Goal: Task Accomplishment & Management: Manage account settings

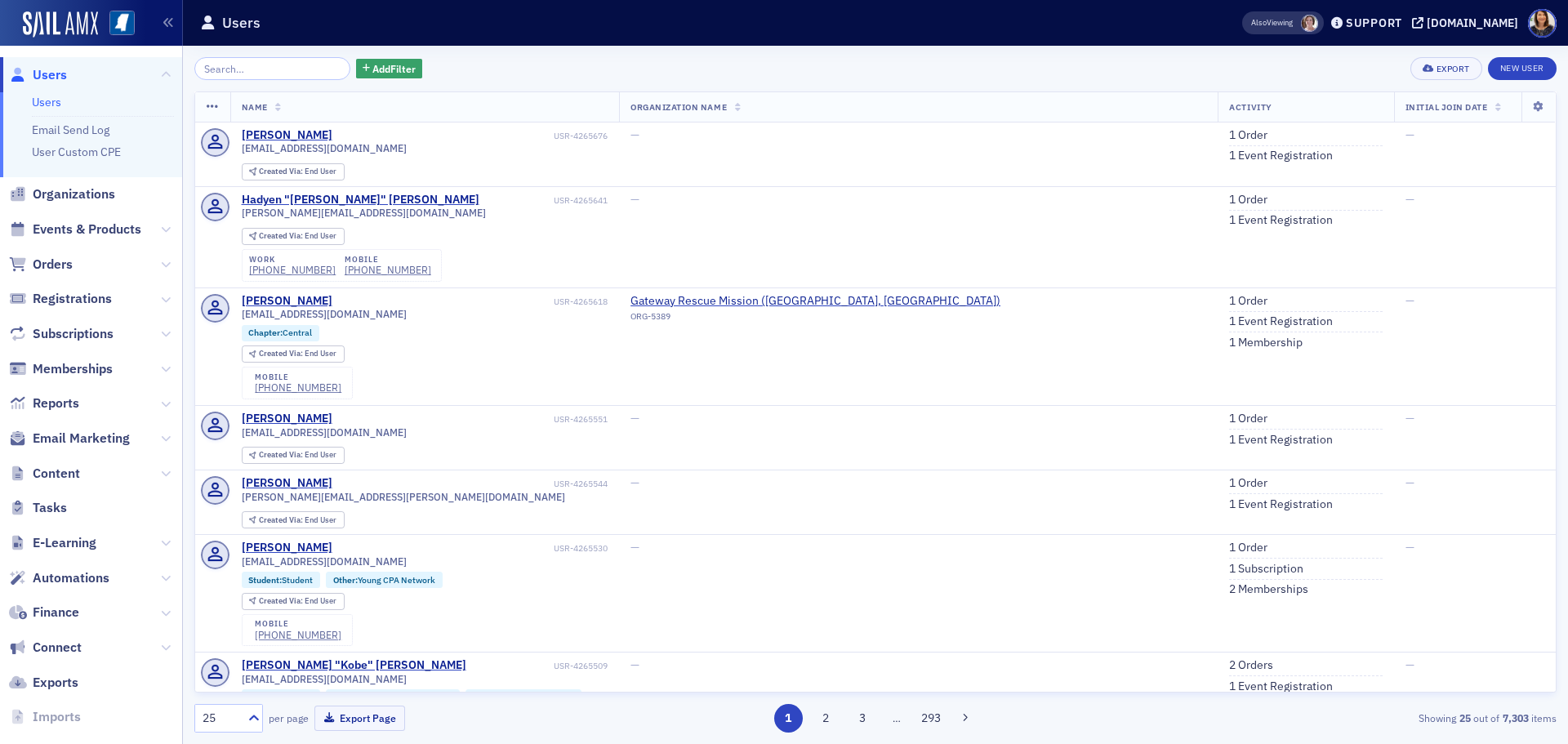
click at [275, 56] on div "Add Filter Export New User Name Organization Name Activity Initial Join Date [P…" at bounding box center [875, 395] width 1362 height 698
drag, startPoint x: 274, startPoint y: 61, endPoint x: 266, endPoint y: 66, distance: 9.4
click at [273, 63] on input "search" at bounding box center [272, 68] width 156 height 22
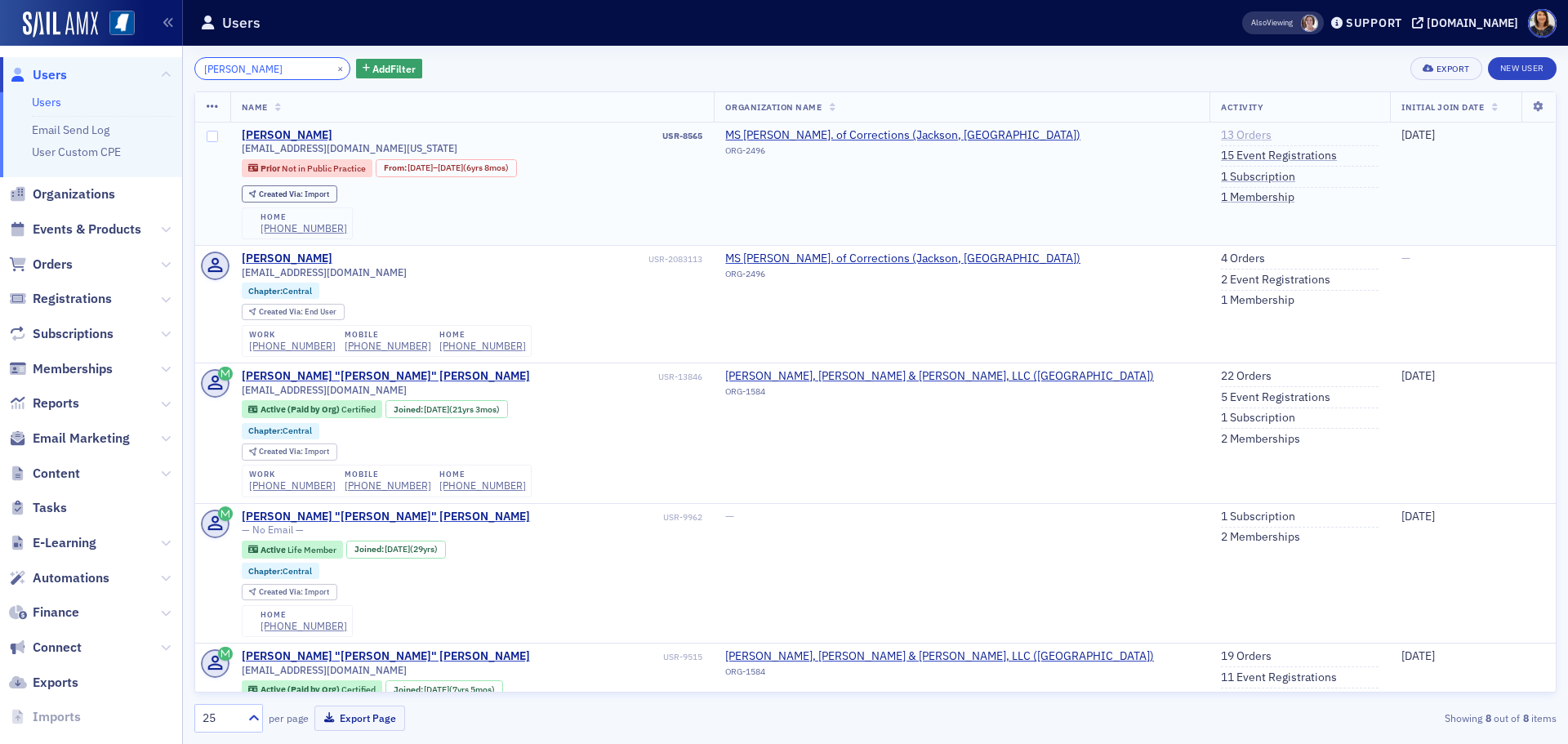
type input "[PERSON_NAME]"
click at [1221, 135] on link "13 Orders" at bounding box center [1246, 136] width 51 height 15
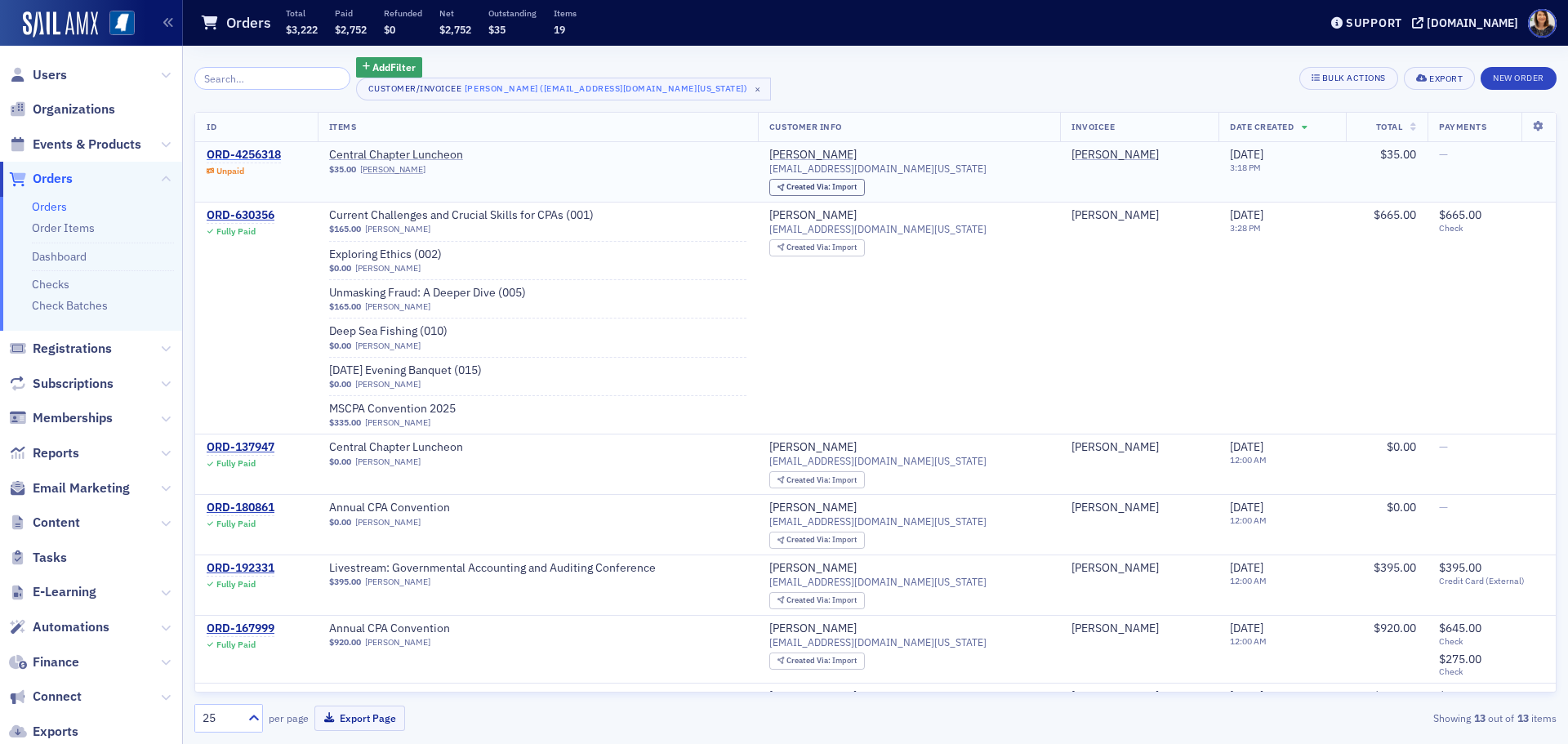
click at [254, 151] on div "ORD-4256318" at bounding box center [243, 155] width 74 height 15
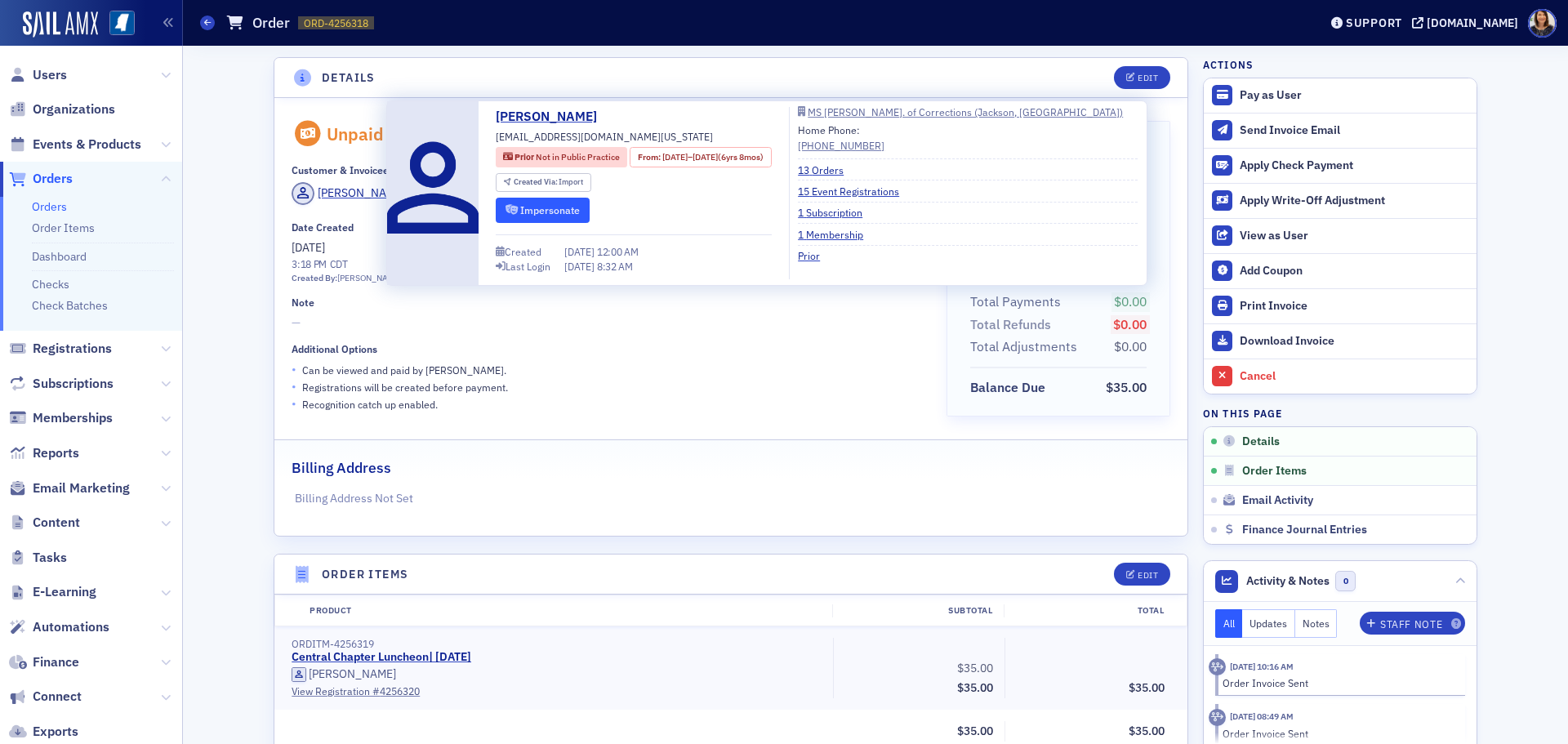
click at [553, 212] on button "Impersonate" at bounding box center [543, 210] width 94 height 25
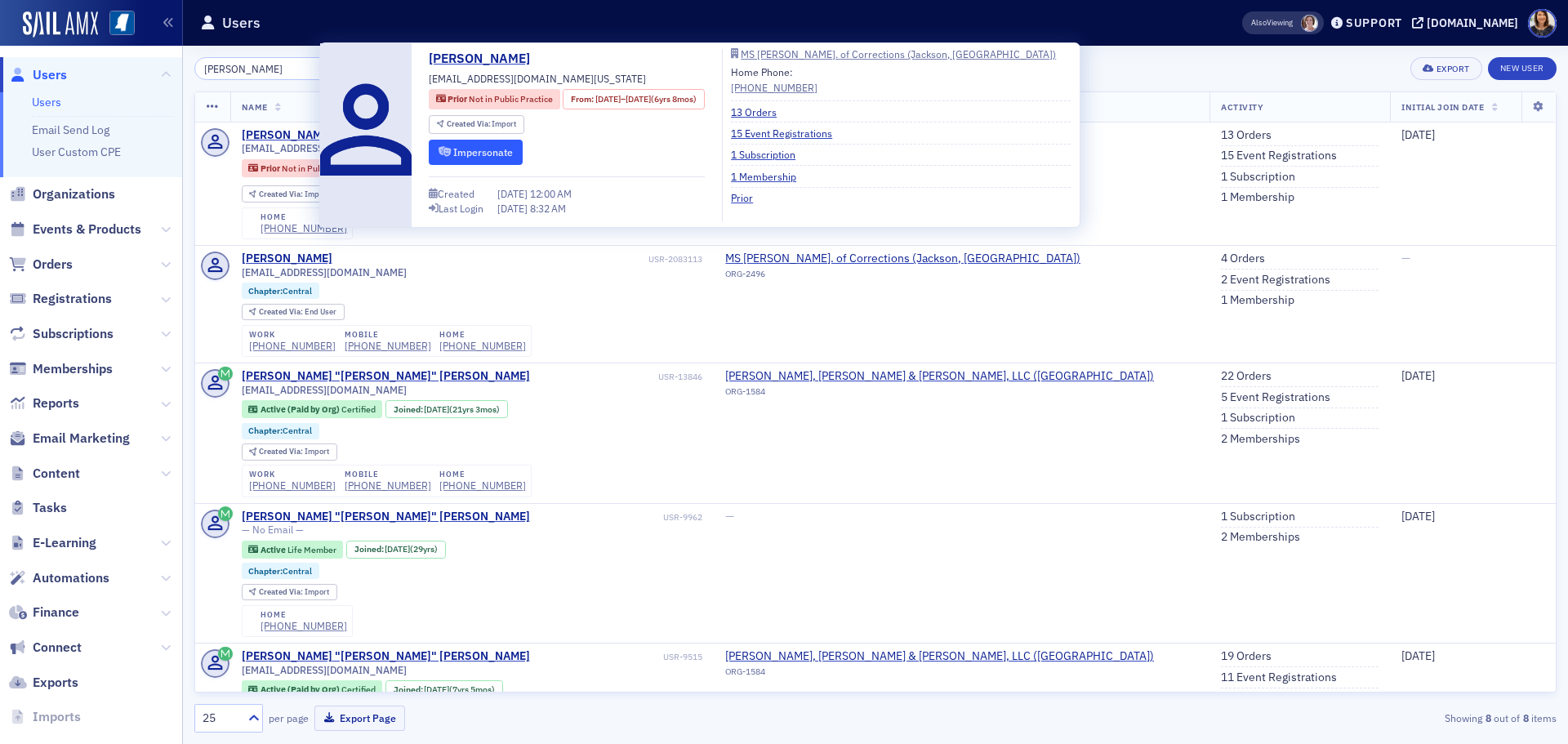
click at [485, 153] on button "Impersonate" at bounding box center [476, 152] width 94 height 25
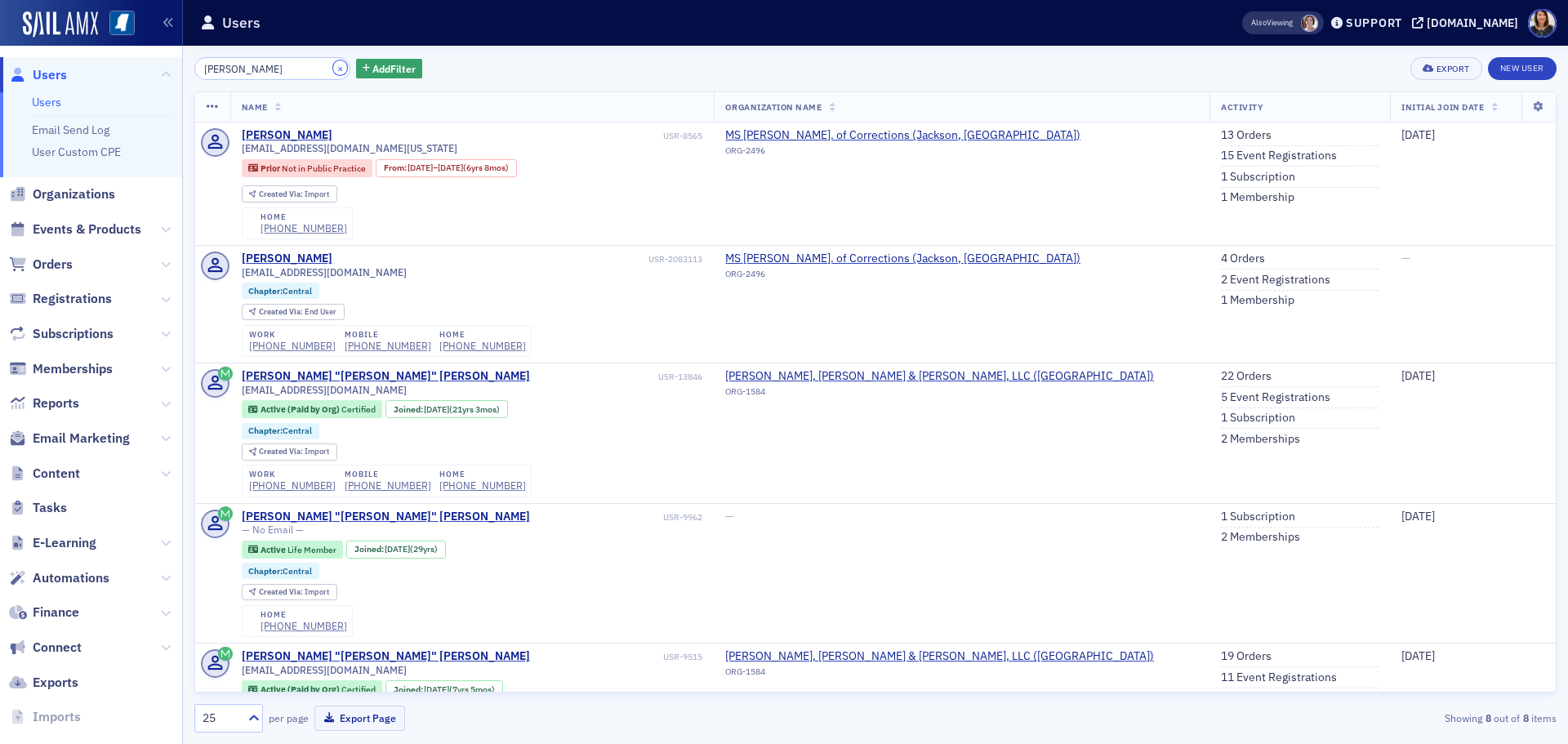
click at [333, 69] on button "×" at bounding box center [341, 68] width 15 height 15
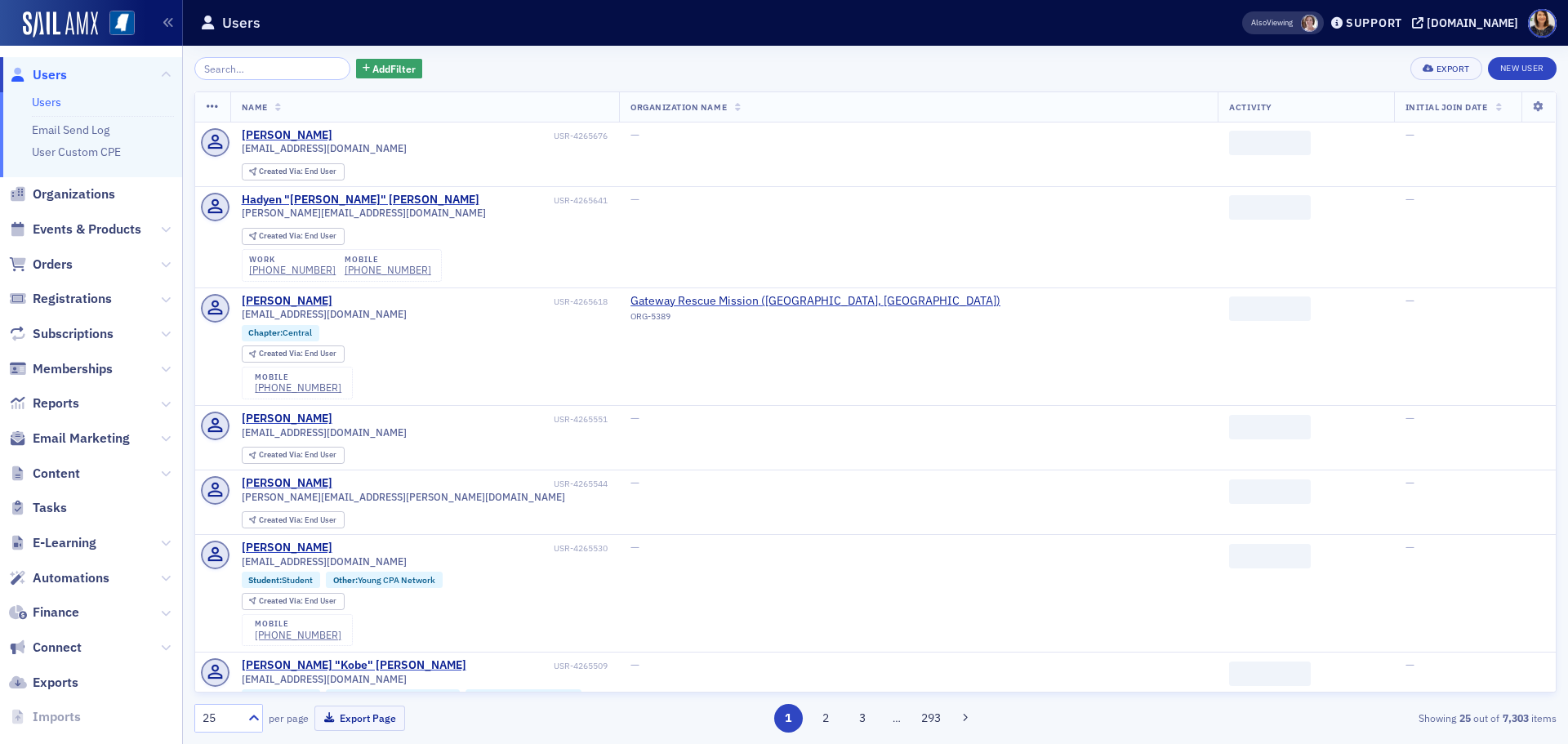
click at [52, 74] on span "Users" at bounding box center [50, 75] width 35 height 18
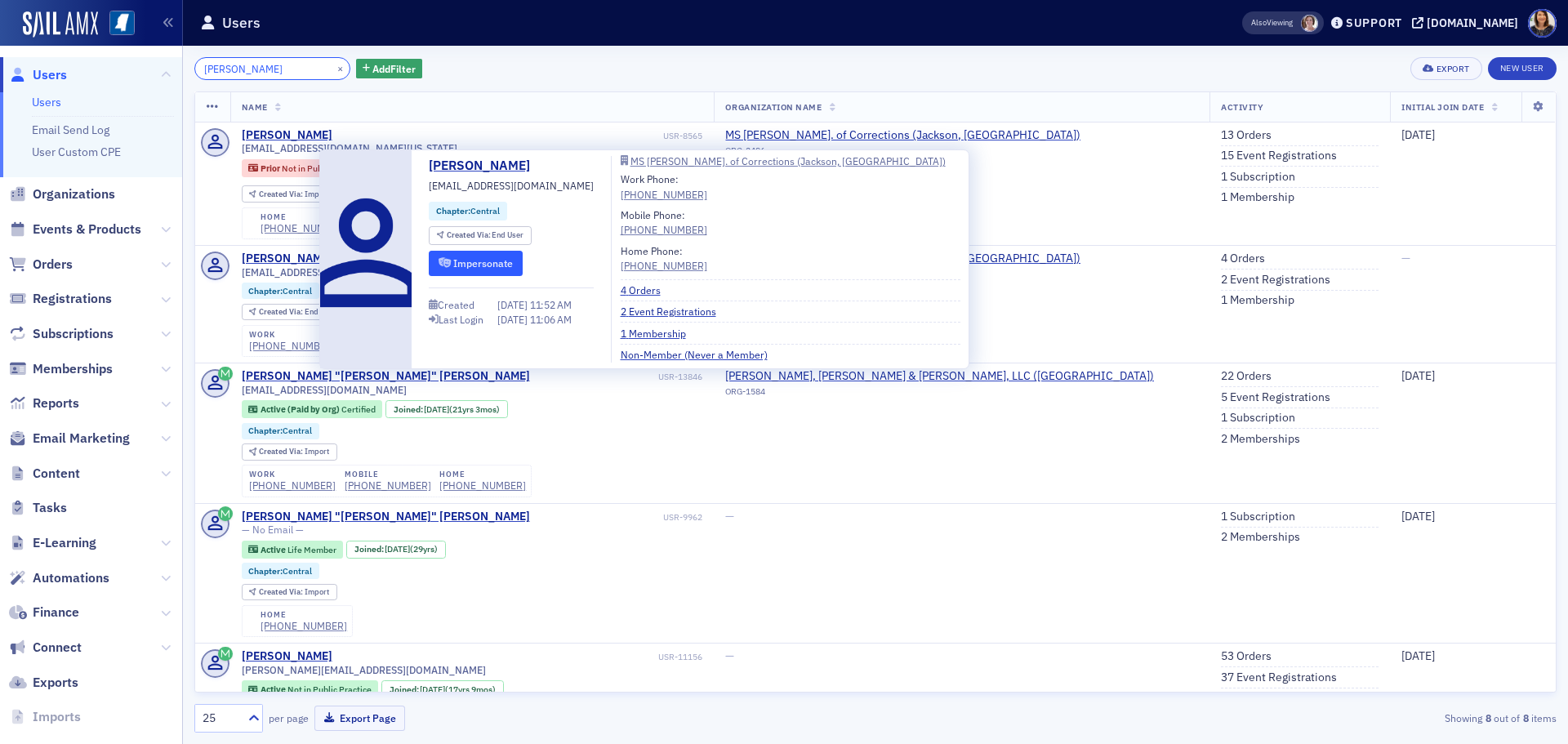
type input "[PERSON_NAME]"
click at [471, 268] on button "Impersonate" at bounding box center [476, 263] width 94 height 25
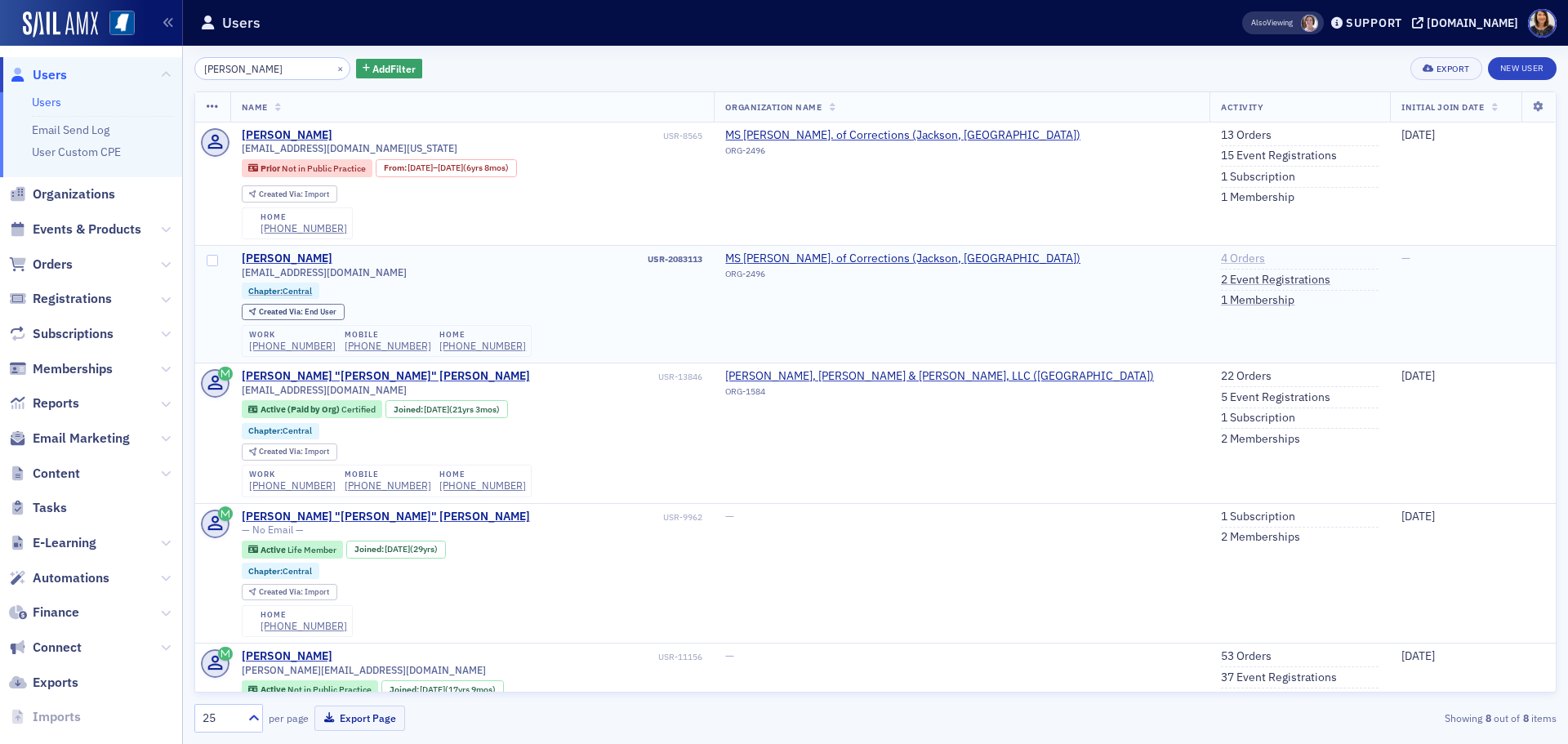
click at [1221, 258] on link "4 Orders" at bounding box center [1242, 259] width 44 height 15
click at [1221, 264] on link "4 Orders" at bounding box center [1242, 259] width 44 height 15
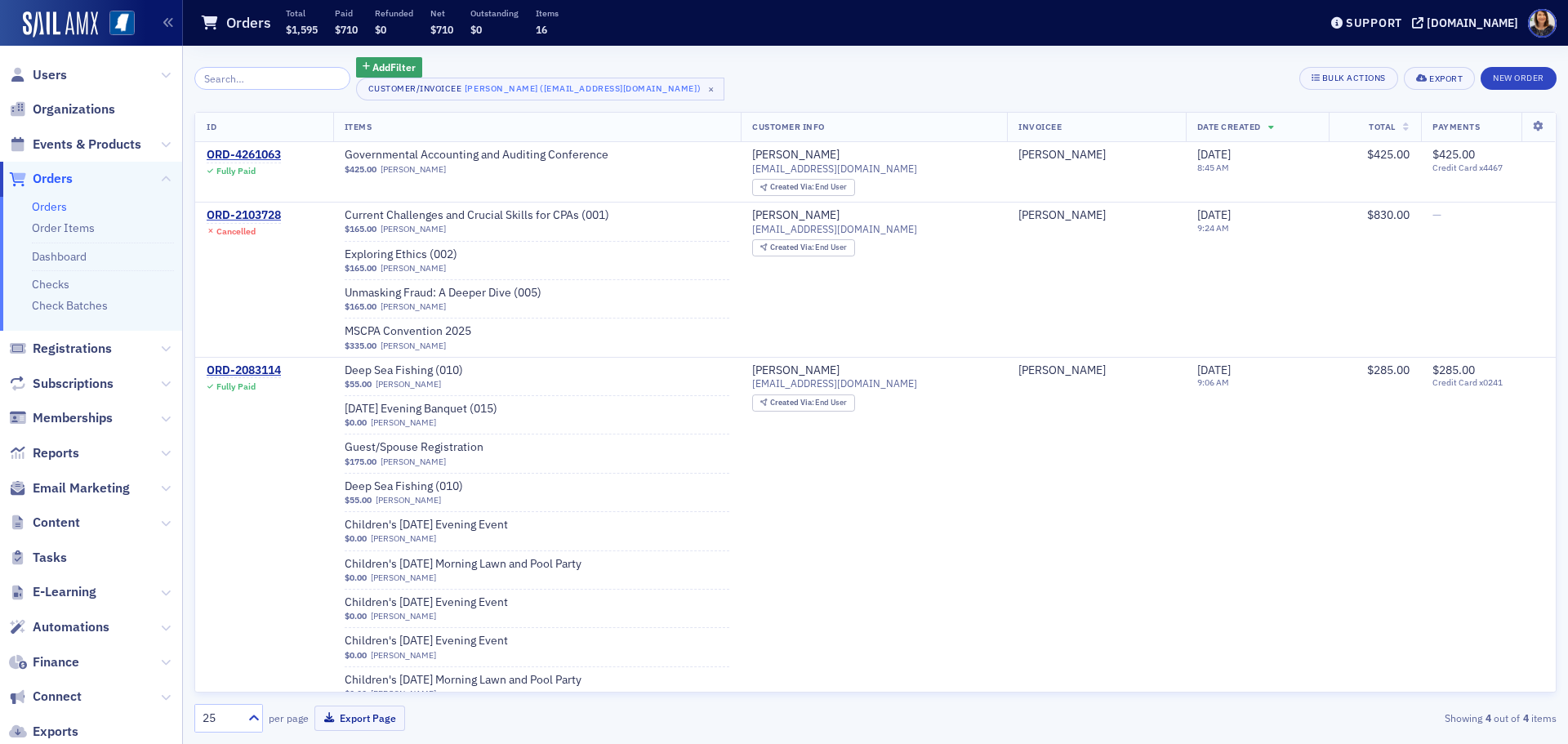
drag, startPoint x: 1543, startPoint y: 453, endPoint x: 1555, endPoint y: 569, distance: 116.6
click at [1555, 569] on div "ID Items Customer Info Invoicee Date Created Total Payments ORD-4261063 Fully P…" at bounding box center [875, 402] width 1362 height 581
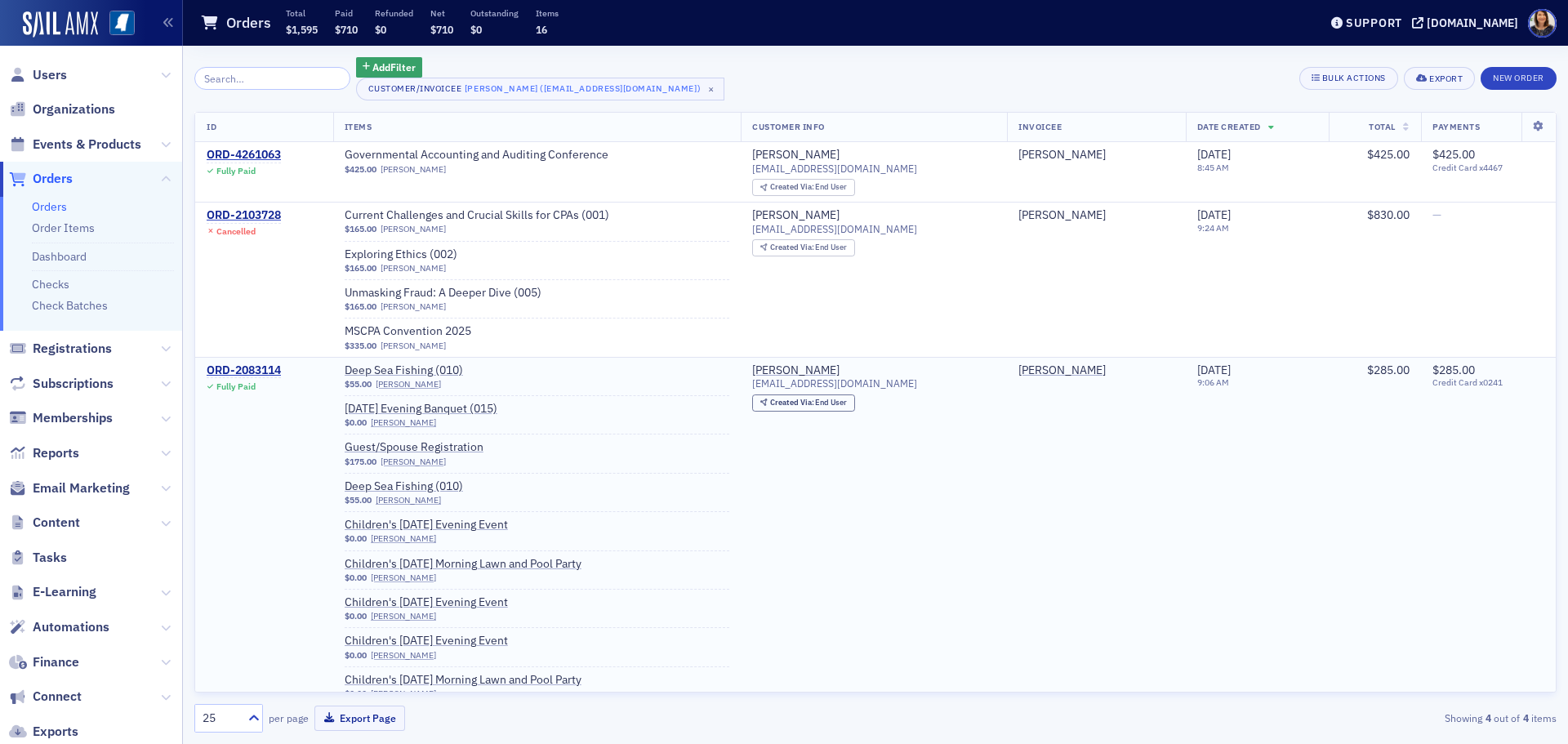
click at [1007, 526] on td "[PERSON_NAME]" at bounding box center [1096, 550] width 178 height 387
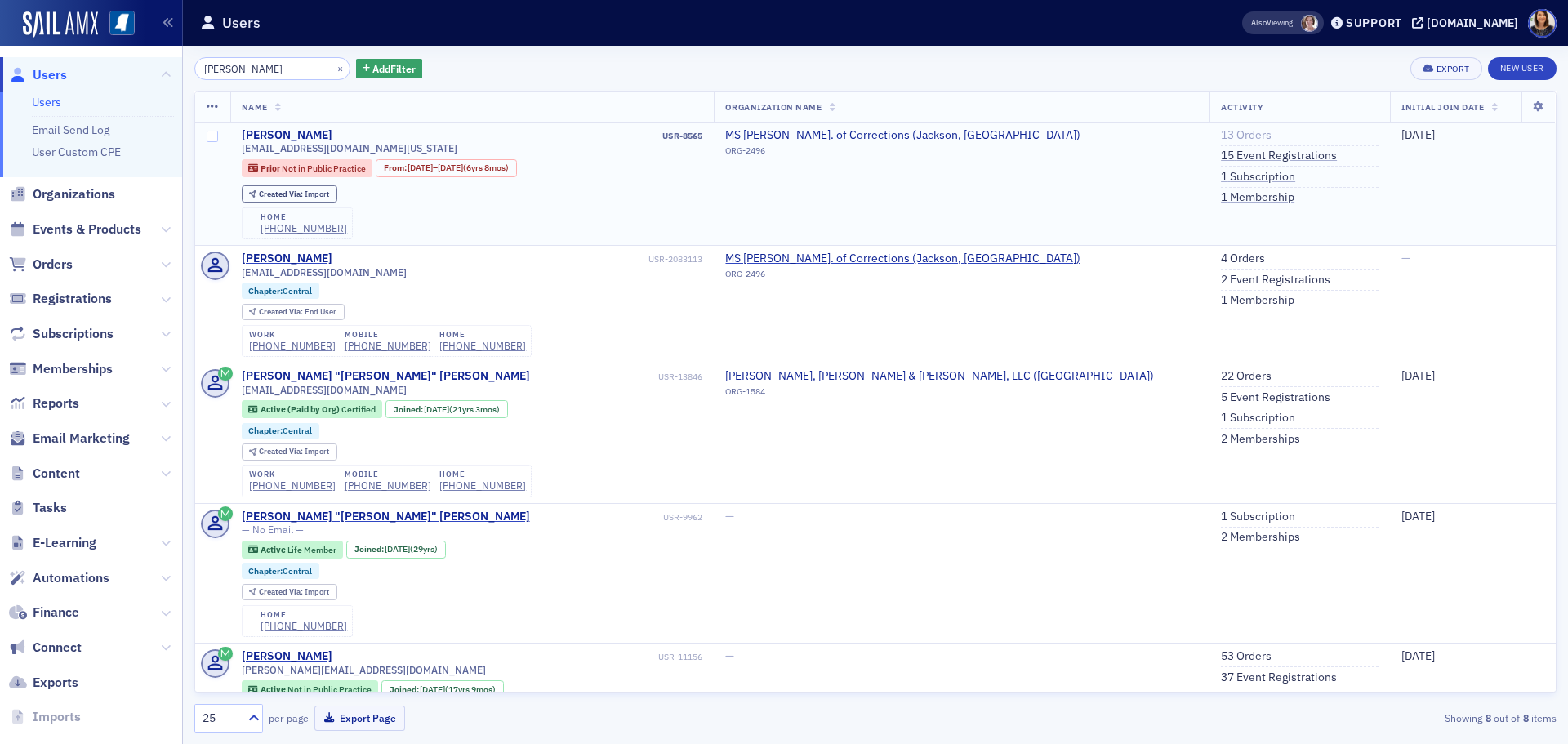
click at [1221, 129] on link "13 Orders" at bounding box center [1246, 136] width 51 height 15
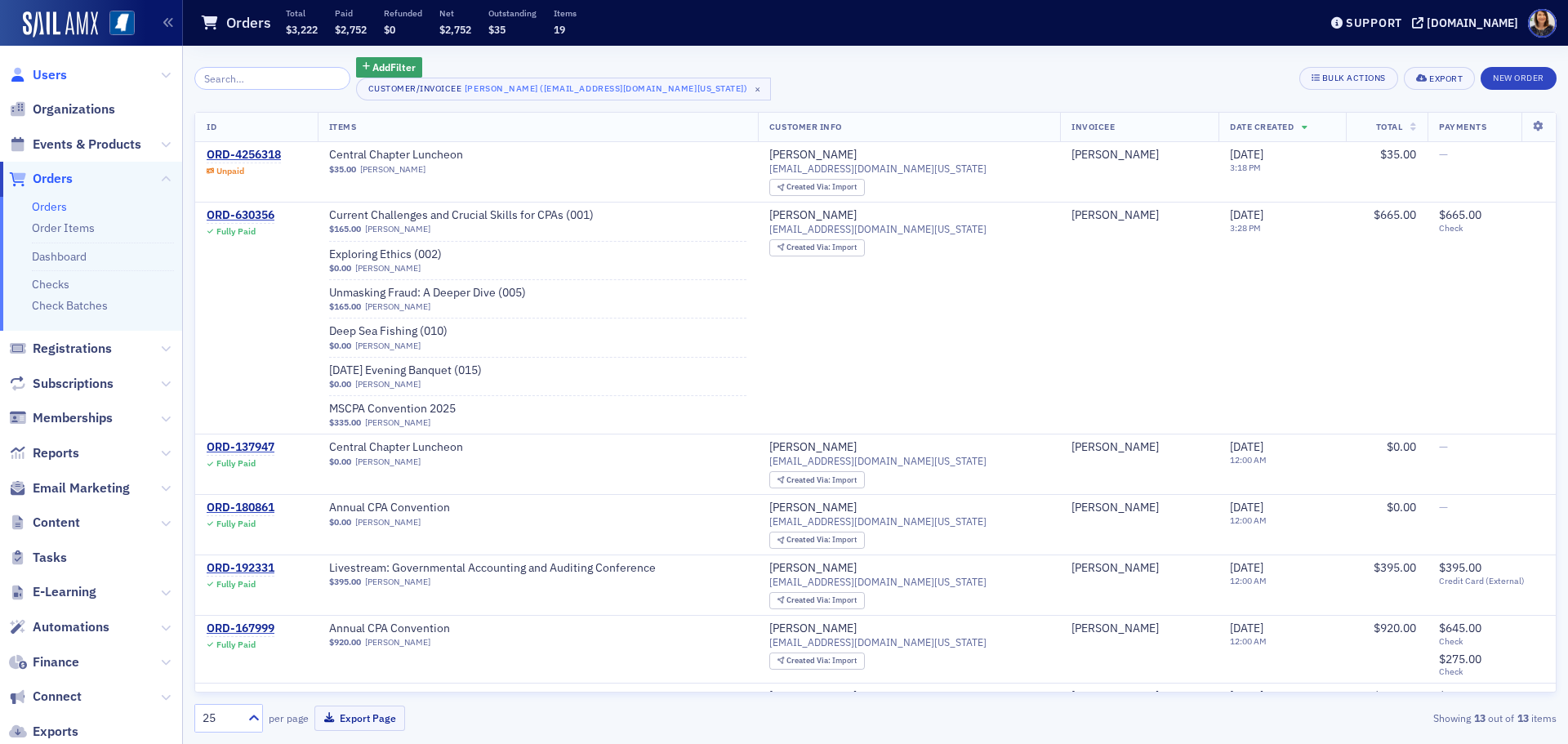
click at [53, 80] on span "Users" at bounding box center [50, 75] width 35 height 18
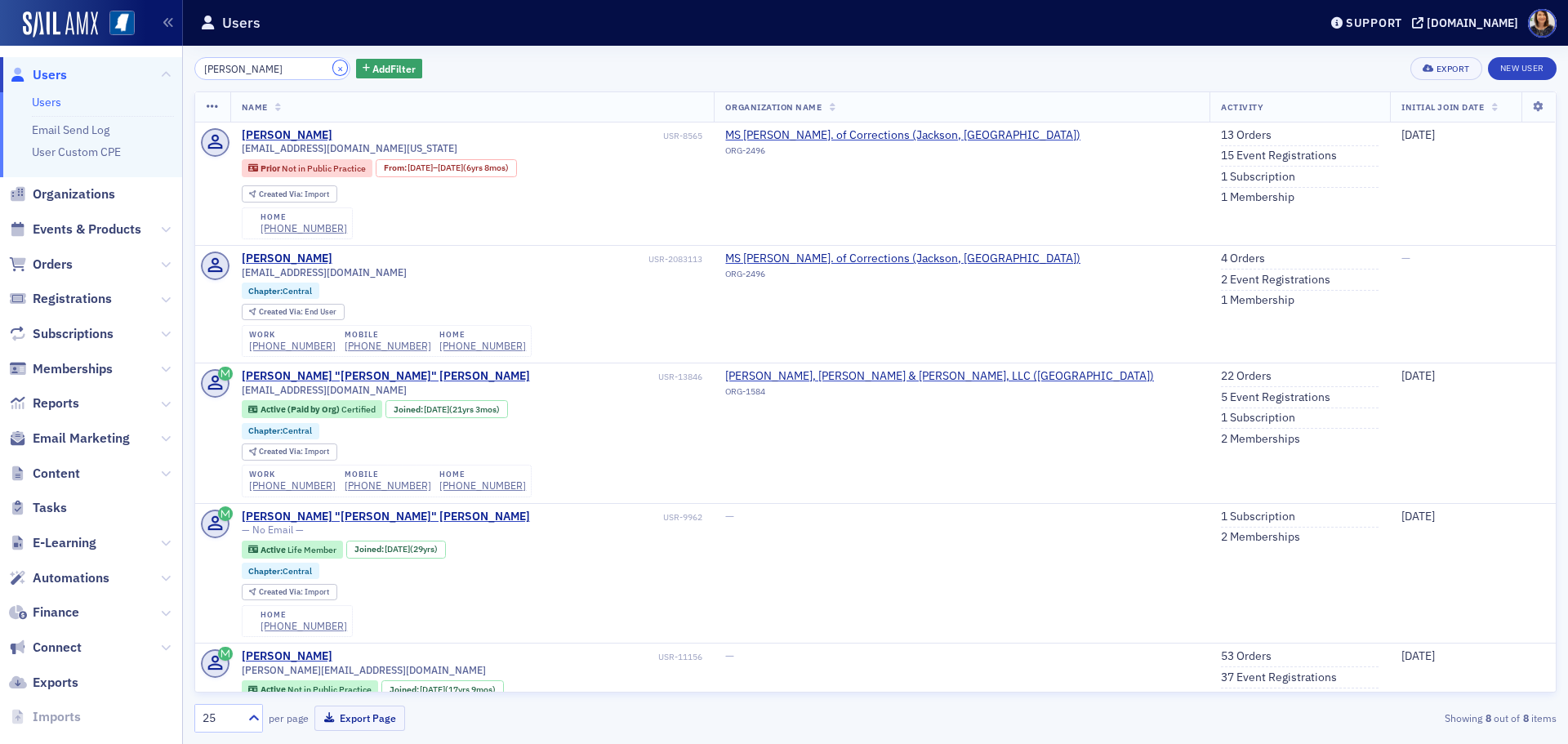
click at [333, 68] on button "×" at bounding box center [341, 68] width 15 height 15
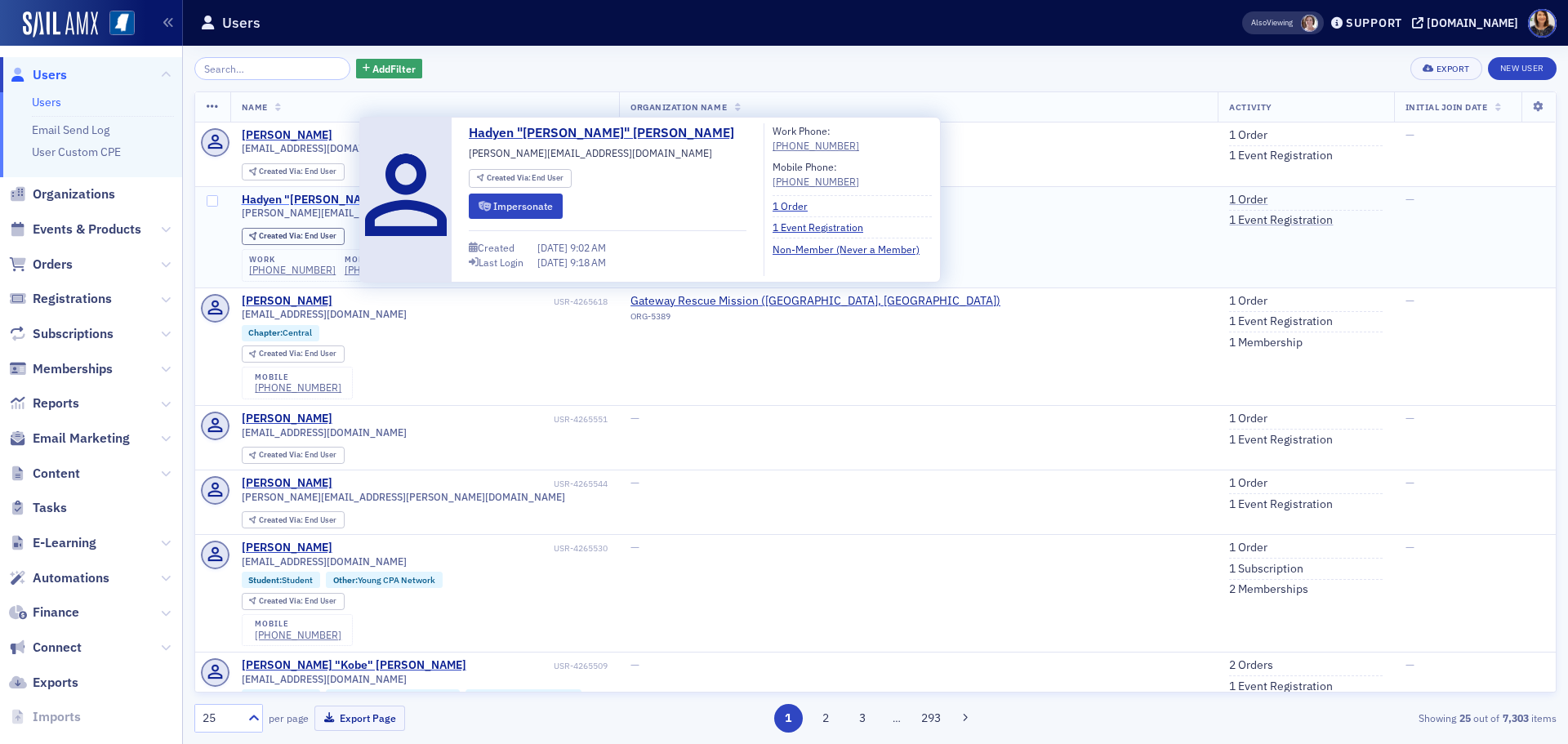
click at [316, 199] on div "Hadyen "[PERSON_NAME]" [PERSON_NAME]" at bounding box center [360, 200] width 238 height 15
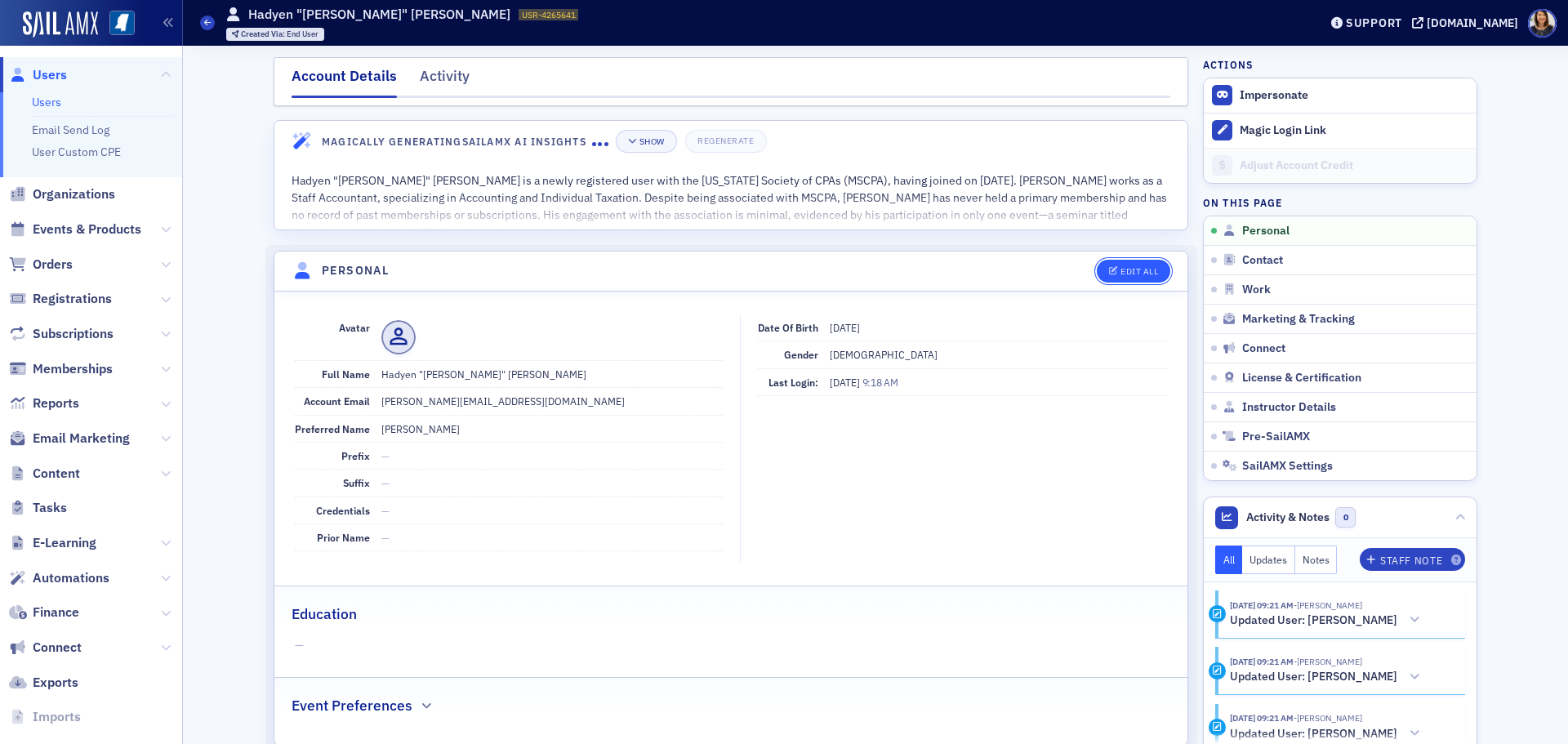
click at [1121, 272] on div "Edit All" at bounding box center [1139, 271] width 37 height 9
select select "US"
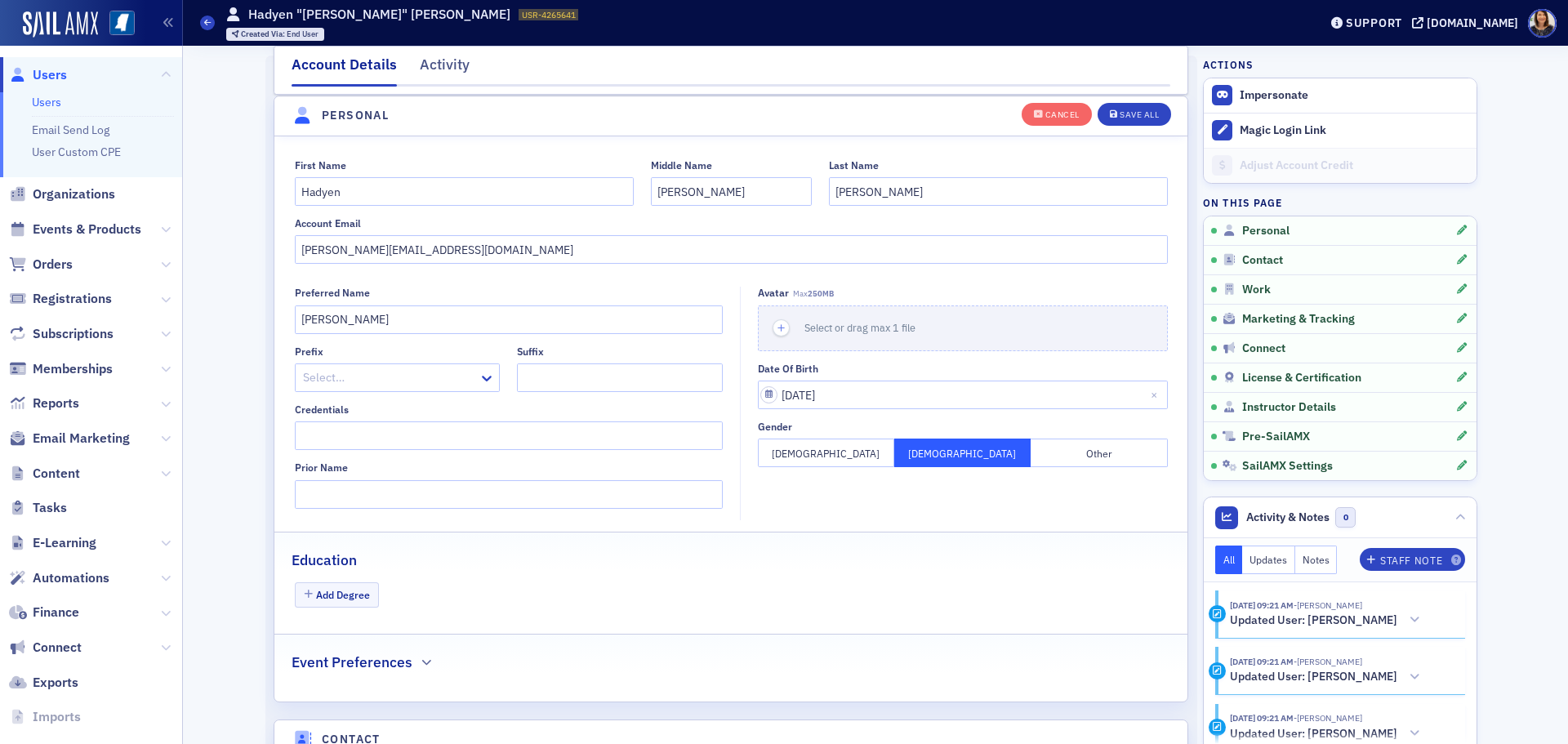
scroll to position [190, 0]
click at [344, 191] on input "Hadyen" at bounding box center [464, 190] width 339 height 29
click at [319, 193] on input "Hadyen" at bounding box center [464, 190] width 339 height 29
type input "Hayden"
click at [1127, 106] on button "Save All" at bounding box center [1135, 113] width 74 height 22
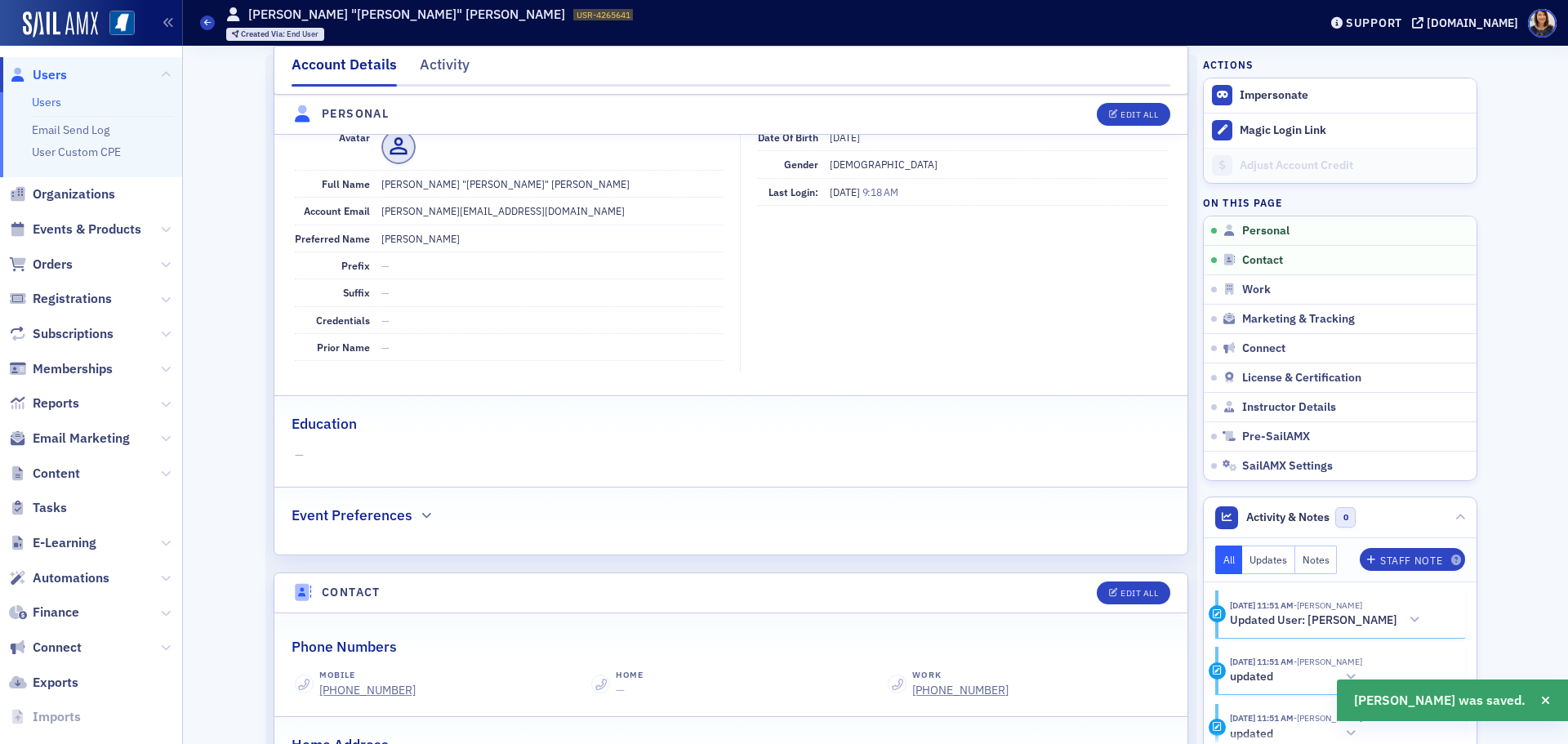
click at [59, 75] on span "Users" at bounding box center [50, 75] width 35 height 18
